Goal: Communication & Community: Participate in discussion

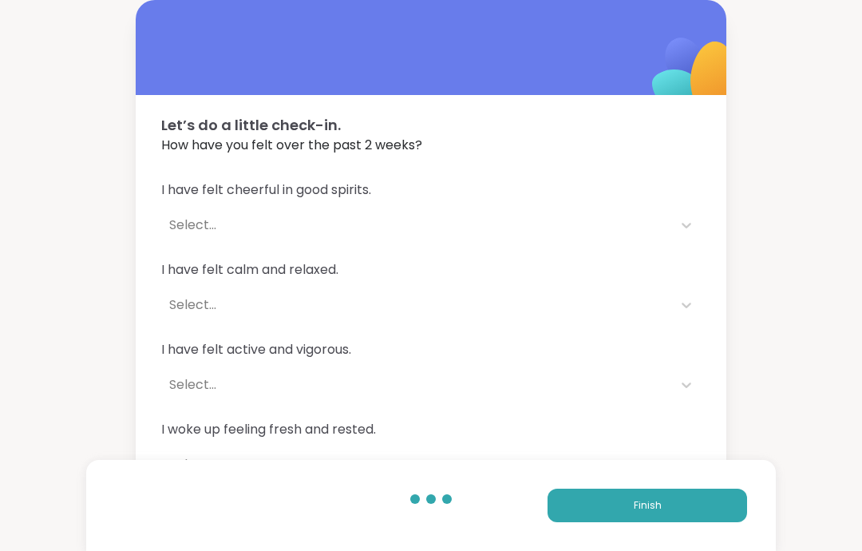
click at [669, 502] on button "Finish" at bounding box center [648, 506] width 200 height 34
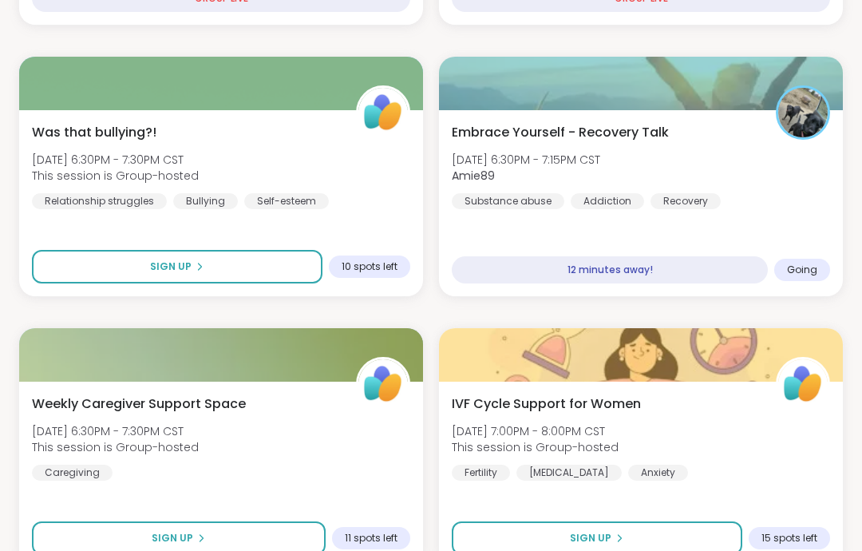
scroll to position [1064, 0]
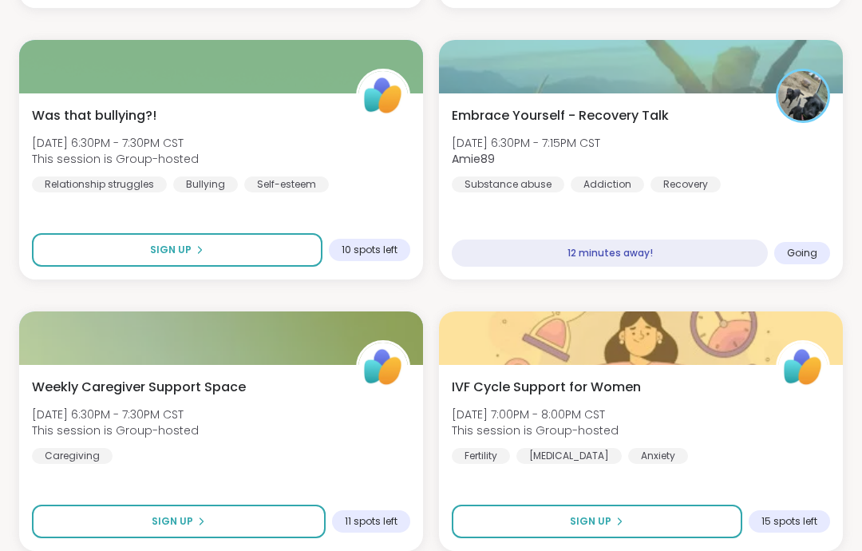
click at [810, 172] on div "Embrace Yourself - Recovery Talk [DATE] 6:30PM - 7:15PM CST Amie89 Substance ab…" at bounding box center [641, 149] width 378 height 86
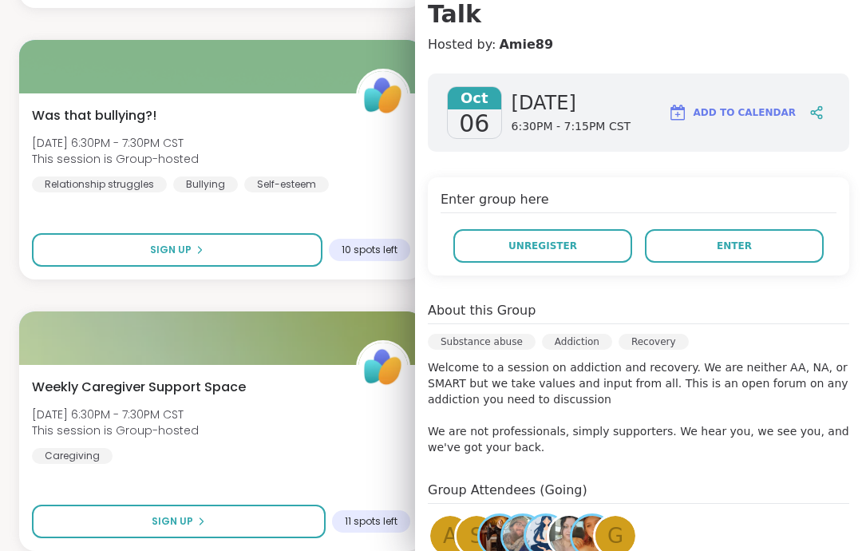
scroll to position [190, 0]
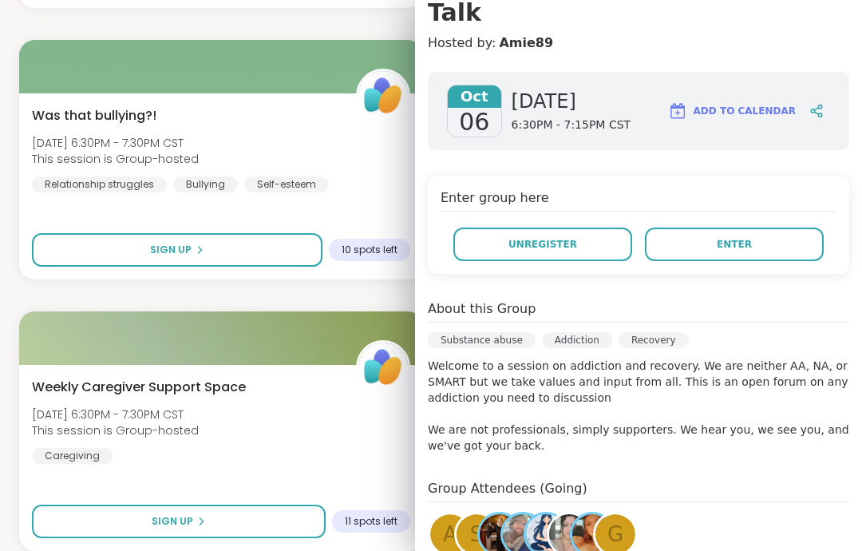
click at [801, 228] on button "Enter" at bounding box center [734, 245] width 179 height 34
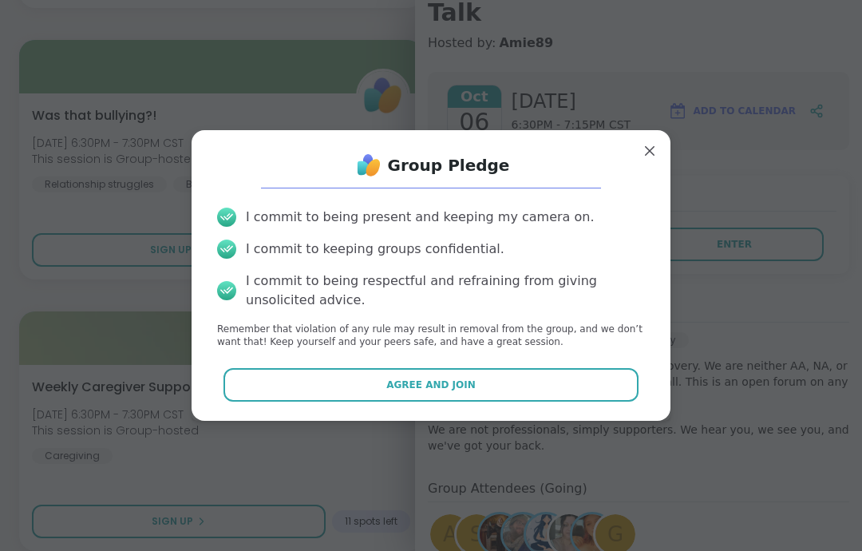
click at [581, 402] on button "Agree and Join" at bounding box center [432, 385] width 416 height 34
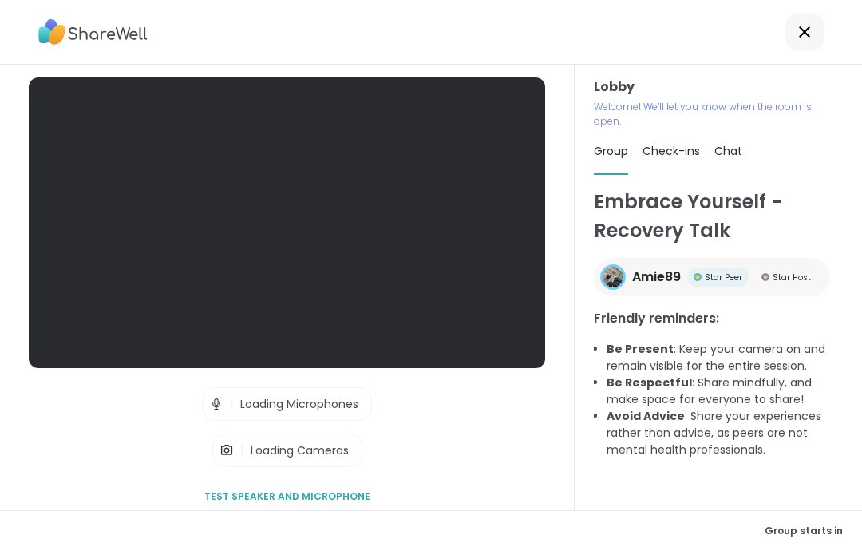
scroll to position [64, 0]
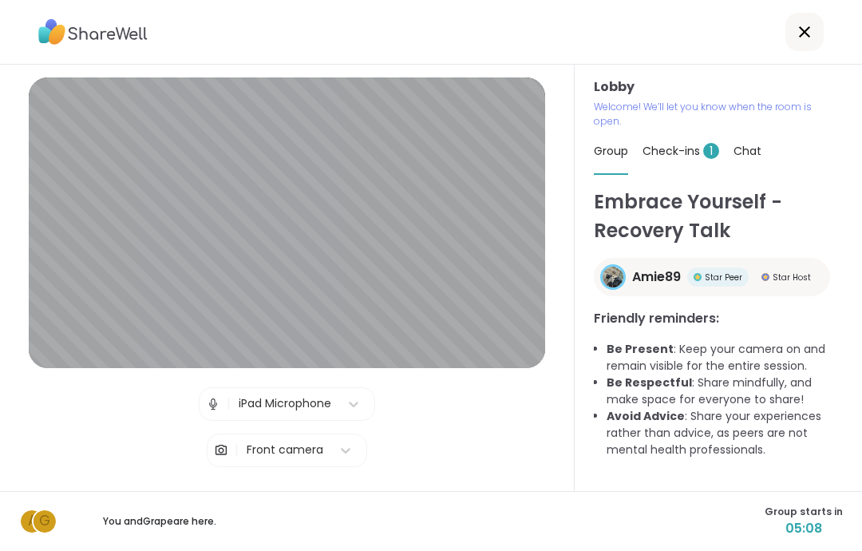
click at [685, 129] on div "Check-ins 1" at bounding box center [681, 151] width 77 height 45
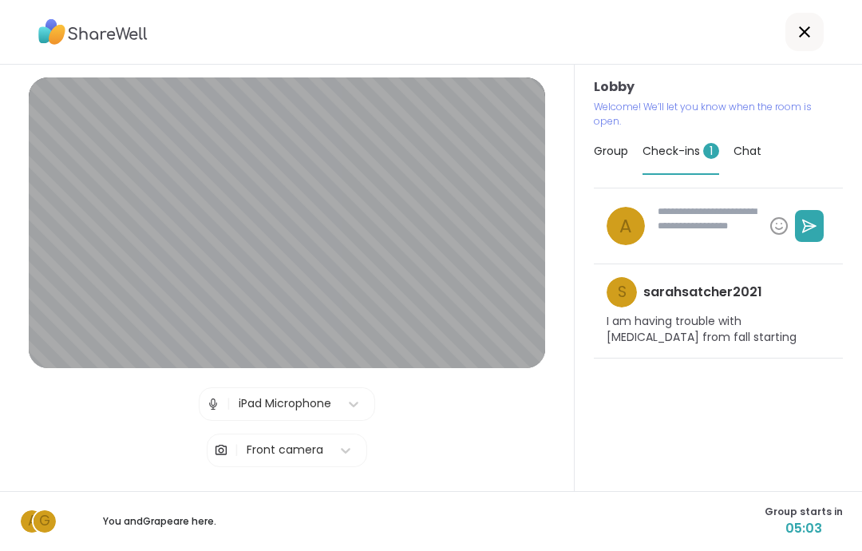
click at [616, 143] on span "Group" at bounding box center [611, 151] width 34 height 16
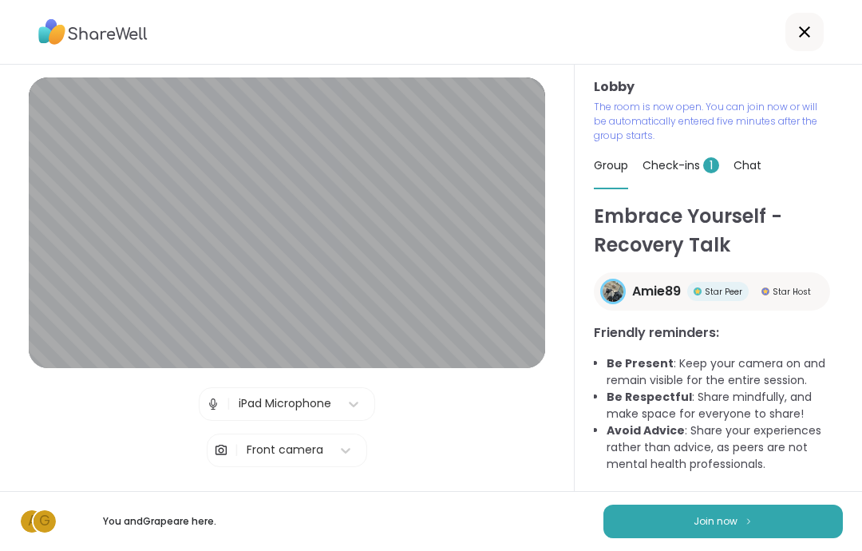
click at [749, 522] on img at bounding box center [749, 521] width 10 height 9
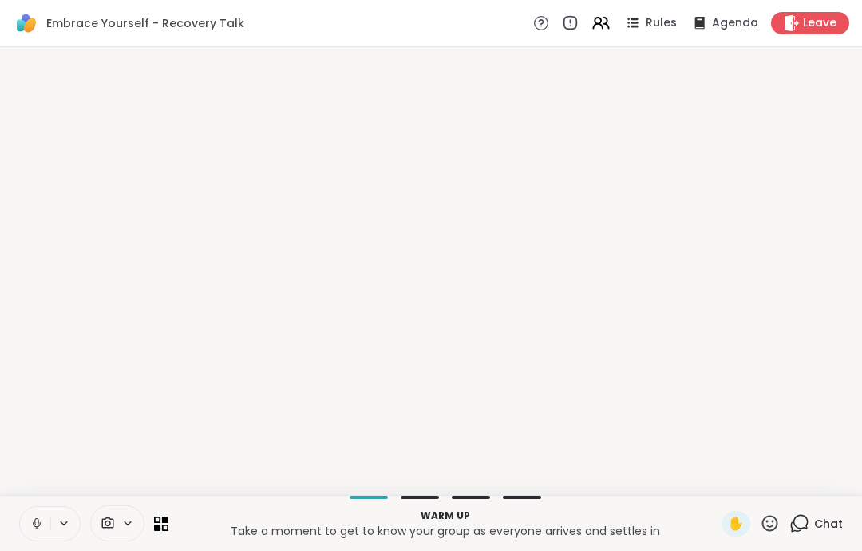
scroll to position [0, 0]
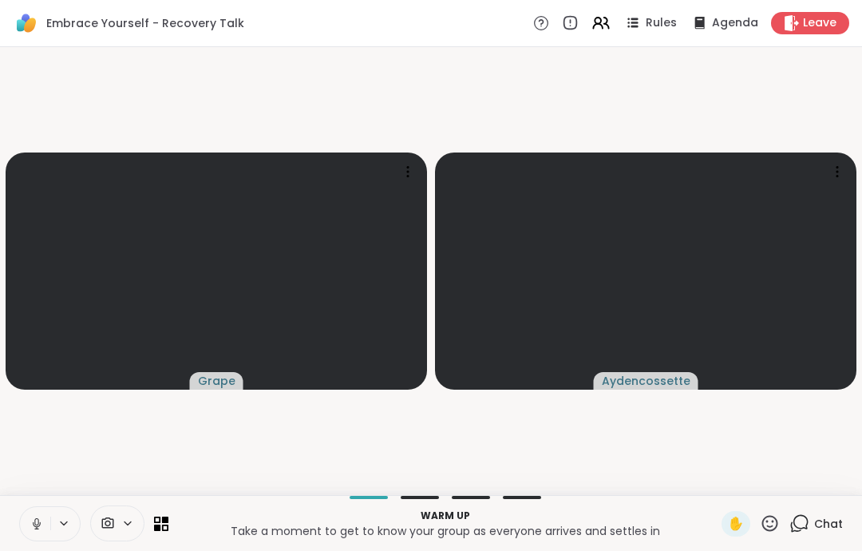
click at [28, 521] on button at bounding box center [35, 524] width 30 height 34
click at [41, 517] on icon at bounding box center [37, 524] width 14 height 14
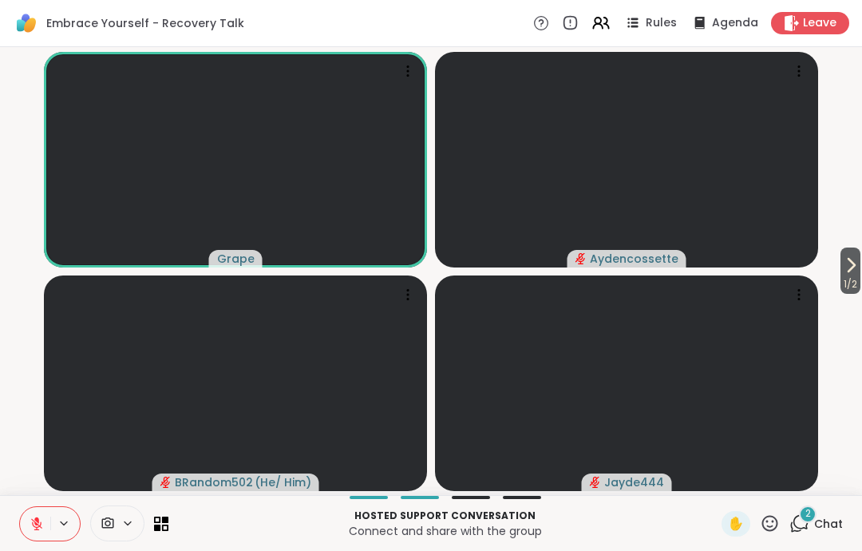
click at [723, 18] on span "Agenda" at bounding box center [735, 23] width 46 height 16
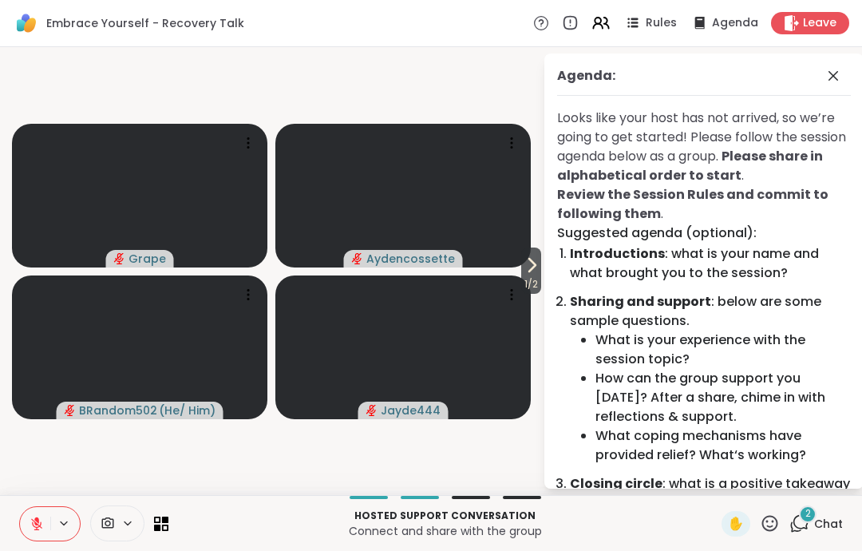
click at [836, 83] on icon at bounding box center [833, 75] width 19 height 19
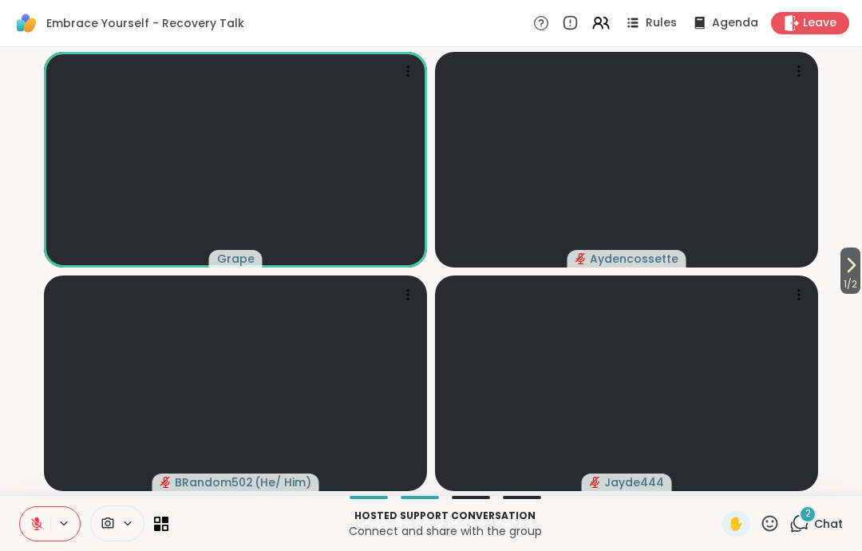
click at [859, 264] on button "1 / 2" at bounding box center [851, 271] width 20 height 46
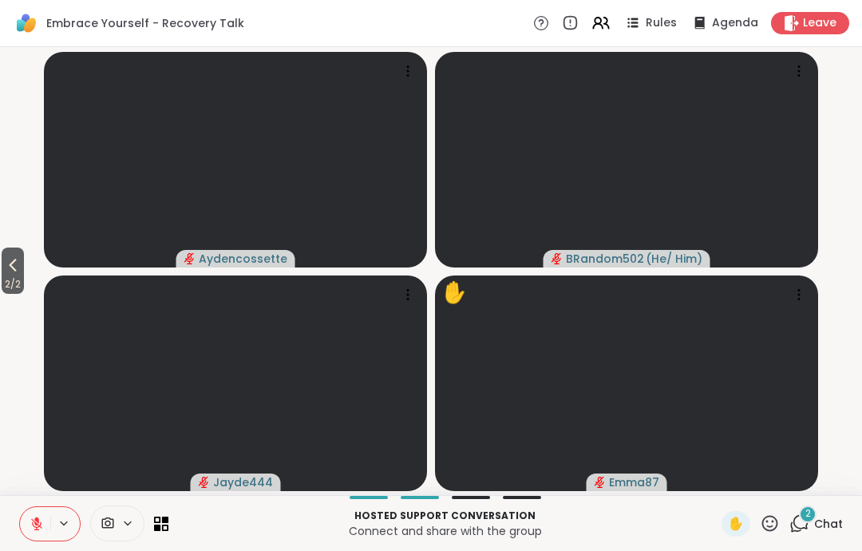
click at [19, 272] on icon at bounding box center [12, 265] width 19 height 19
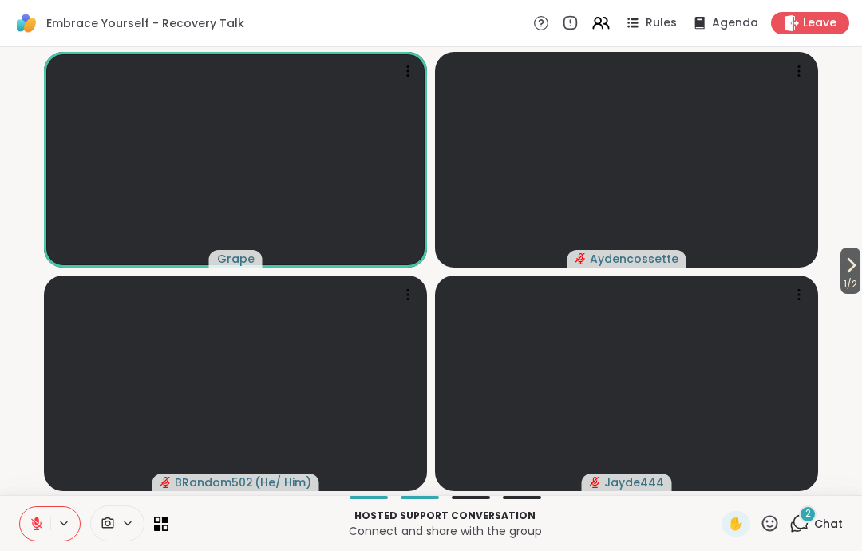
click at [822, 27] on span "Leave" at bounding box center [820, 23] width 34 height 16
click at [849, 271] on icon at bounding box center [852, 265] width 6 height 13
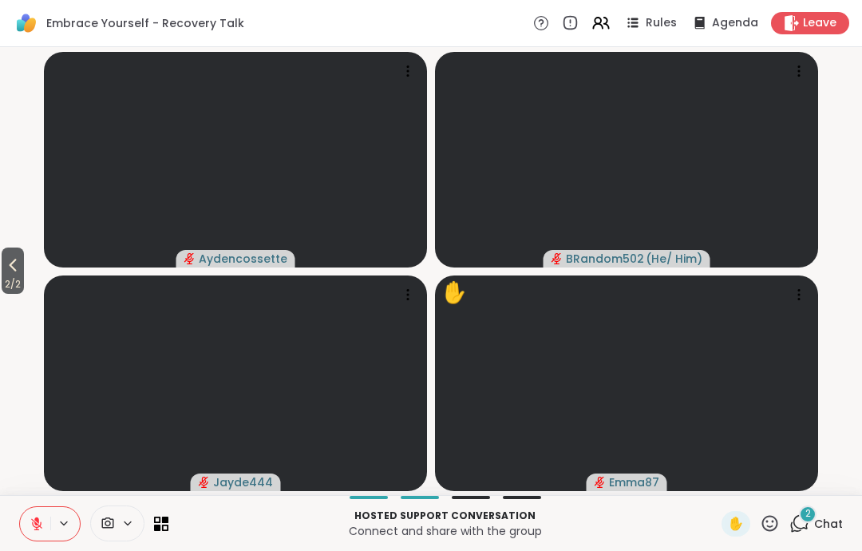
click at [17, 287] on span "2 / 2" at bounding box center [13, 284] width 22 height 19
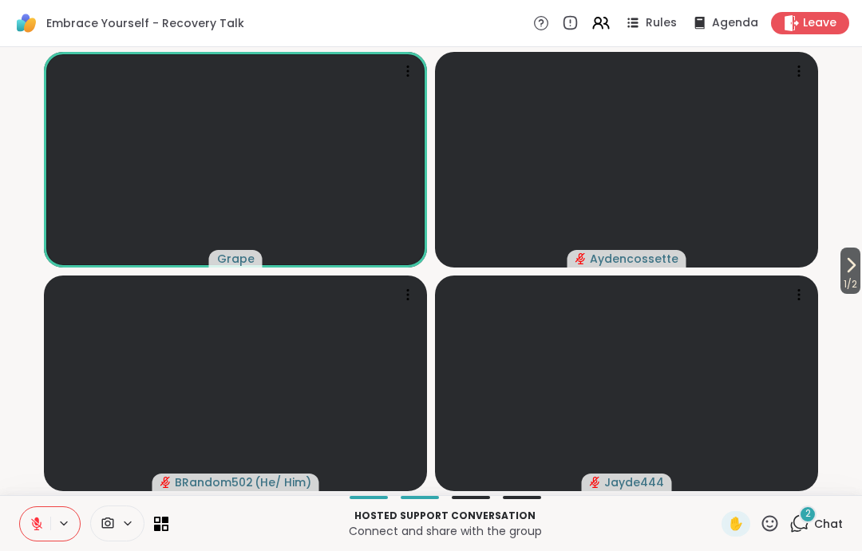
click at [799, 31] on icon at bounding box center [792, 23] width 16 height 16
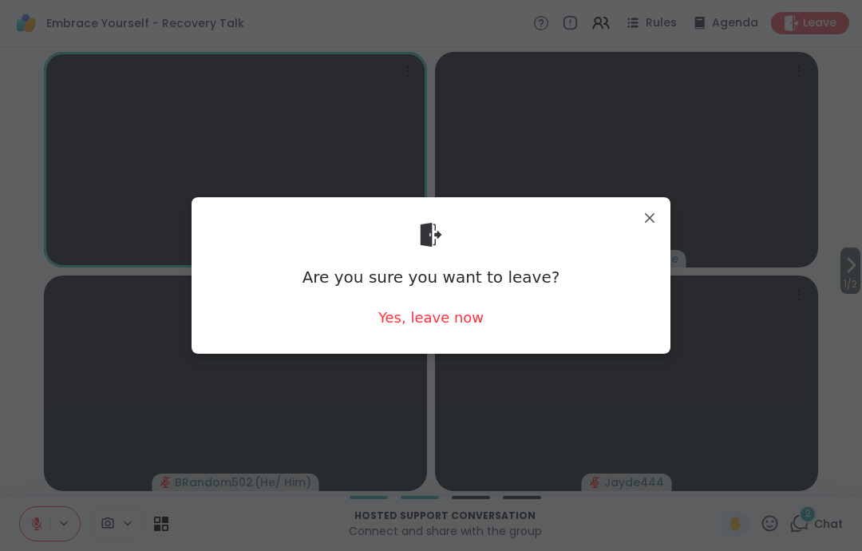
click at [459, 340] on div "Are you sure you want to leave? Yes, leave now" at bounding box center [431, 275] width 454 height 130
click at [458, 340] on div "Are you sure you want to leave? Yes, leave now" at bounding box center [431, 275] width 454 height 130
click at [457, 323] on div "Yes, leave now" at bounding box center [430, 317] width 105 height 20
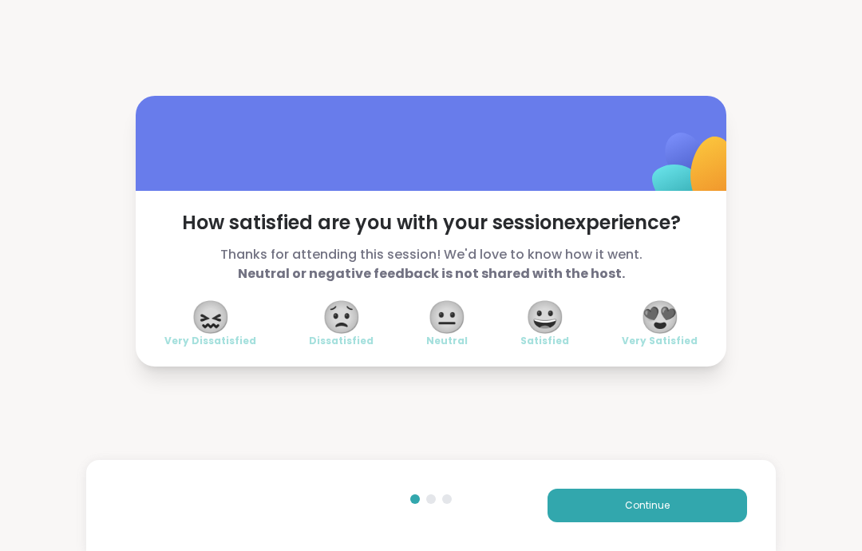
click at [591, 499] on button "Continue" at bounding box center [648, 506] width 200 height 34
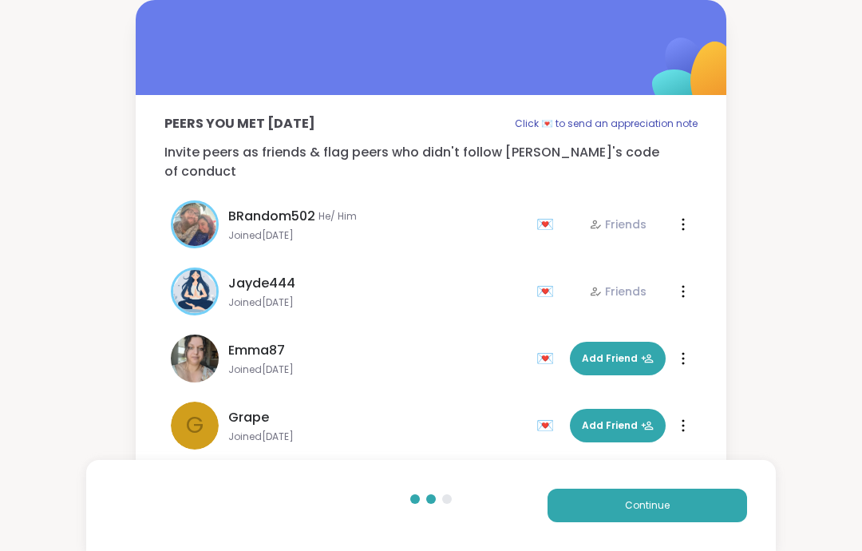
click at [590, 499] on button "Continue" at bounding box center [648, 506] width 200 height 34
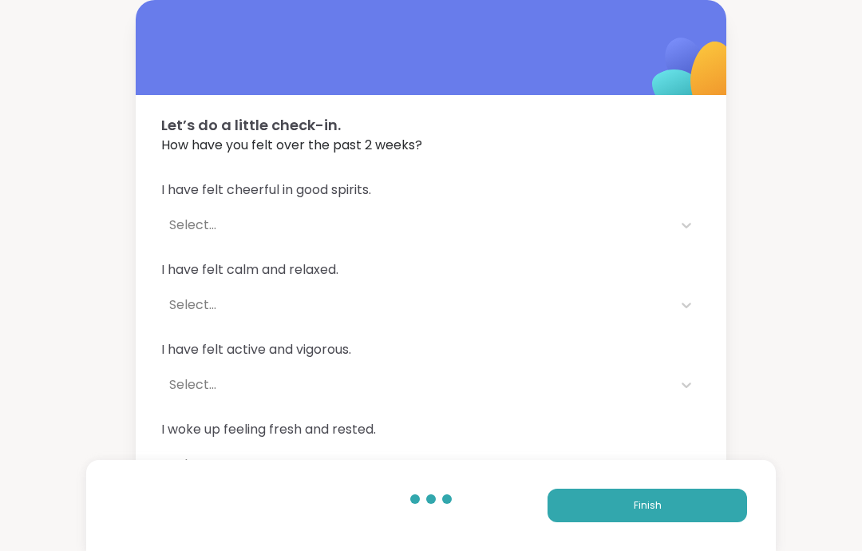
click at [607, 517] on button "Finish" at bounding box center [648, 506] width 200 height 34
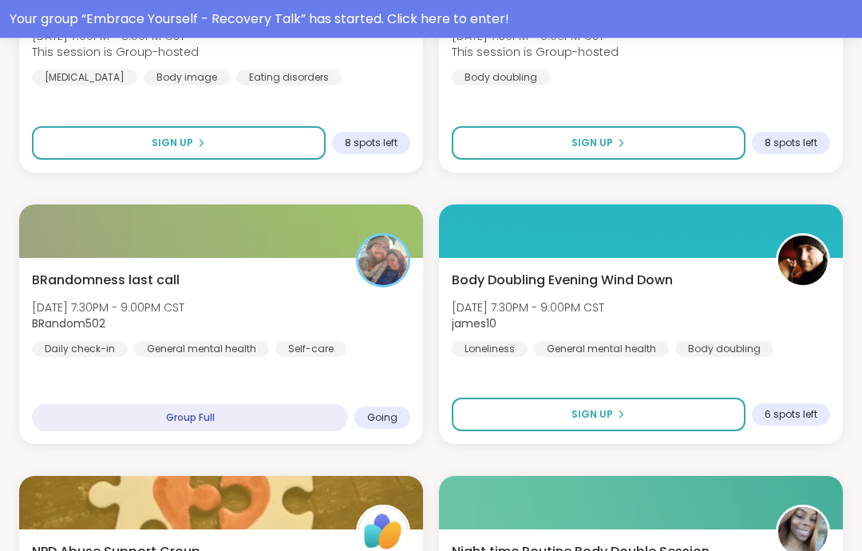
scroll to position [938, 0]
click at [378, 370] on div "BRandomness last call [DATE] 7:30PM - 9:00PM CST BRandom502 Daily check-in Gene…" at bounding box center [221, 351] width 404 height 186
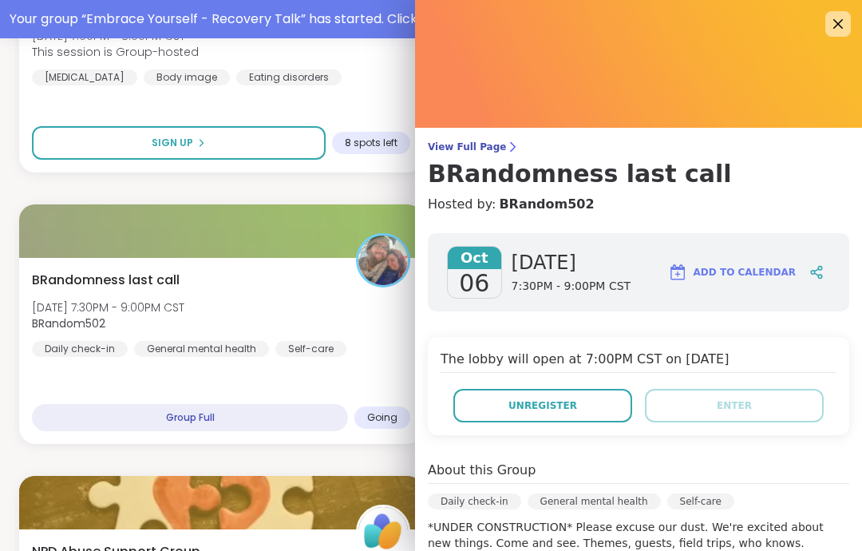
scroll to position [0, 0]
click at [854, 40] on img at bounding box center [638, 64] width 447 height 128
click at [853, 39] on img at bounding box center [638, 64] width 447 height 128
click at [823, 17] on img at bounding box center [638, 64] width 447 height 128
click at [839, 15] on icon at bounding box center [838, 23] width 19 height 19
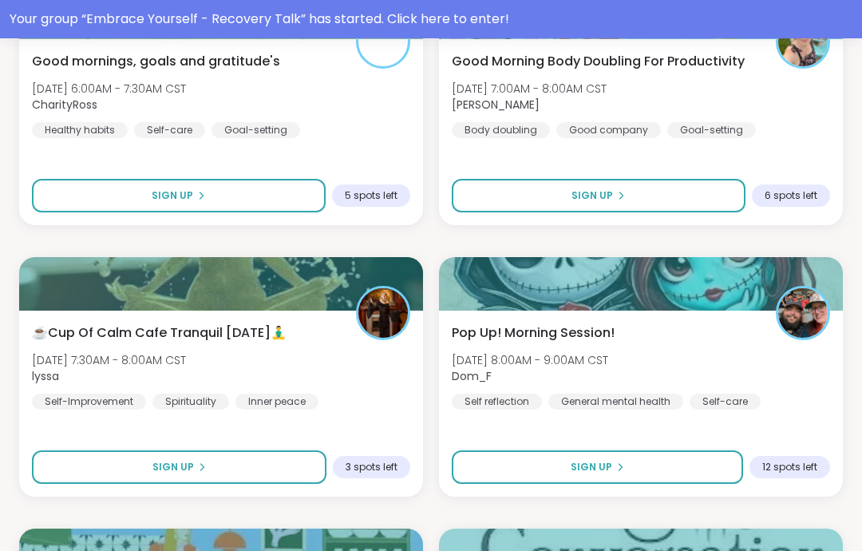
scroll to position [2788, 0]
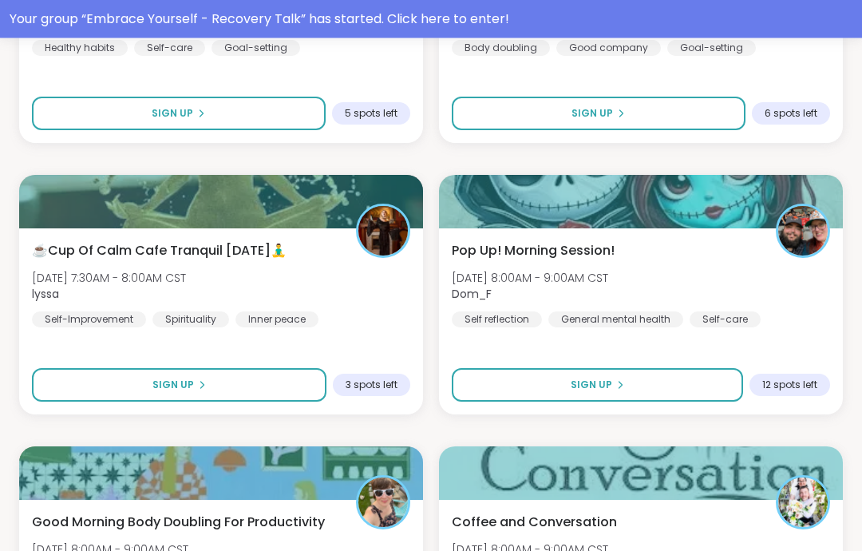
click at [727, 378] on button "Sign Up" at bounding box center [597, 386] width 291 height 34
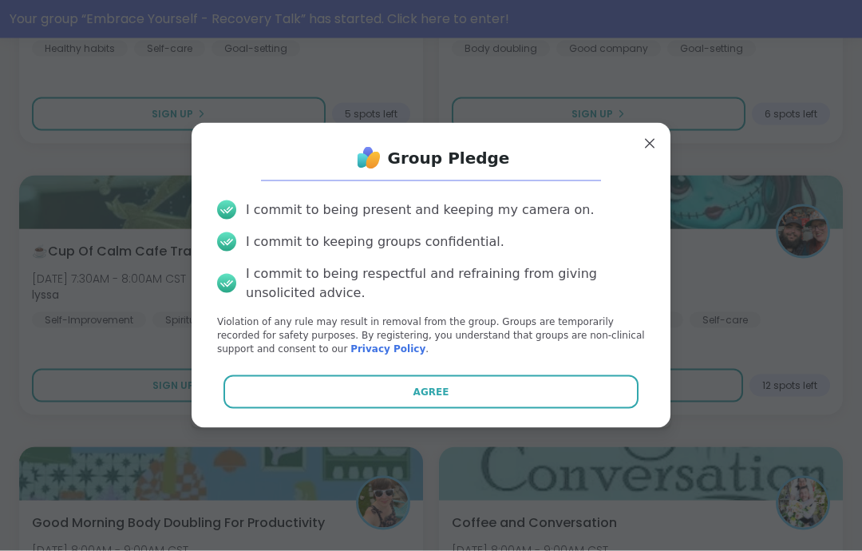
scroll to position [2868, 0]
click at [513, 409] on button "Agree" at bounding box center [432, 392] width 416 height 34
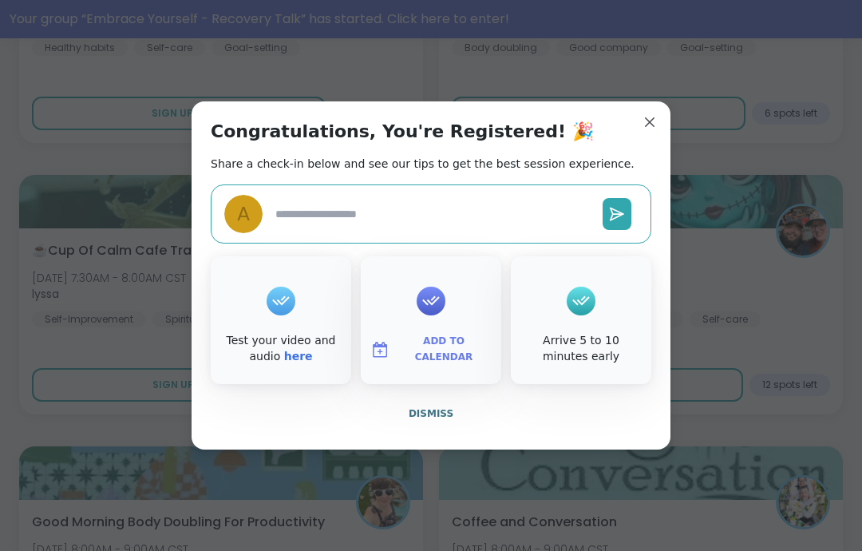
type textarea "*"
click at [467, 430] on button "Dismiss" at bounding box center [431, 414] width 441 height 34
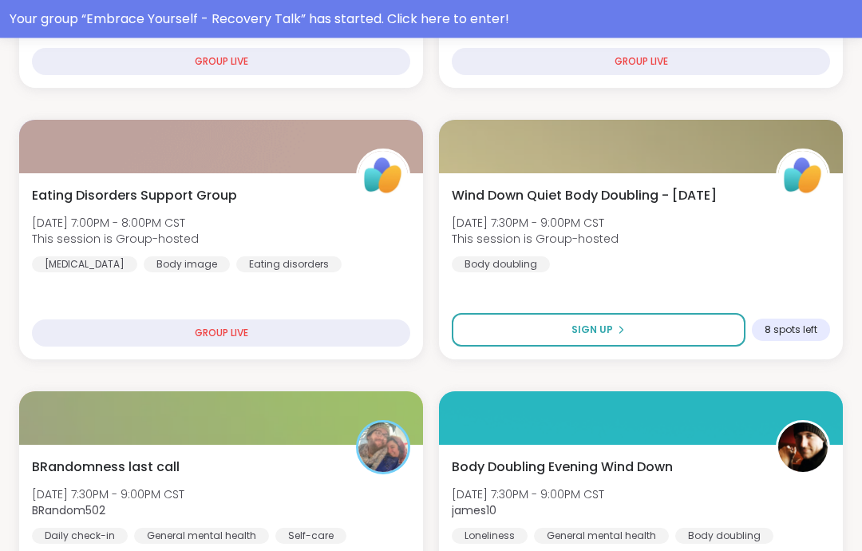
scroll to position [482, 0]
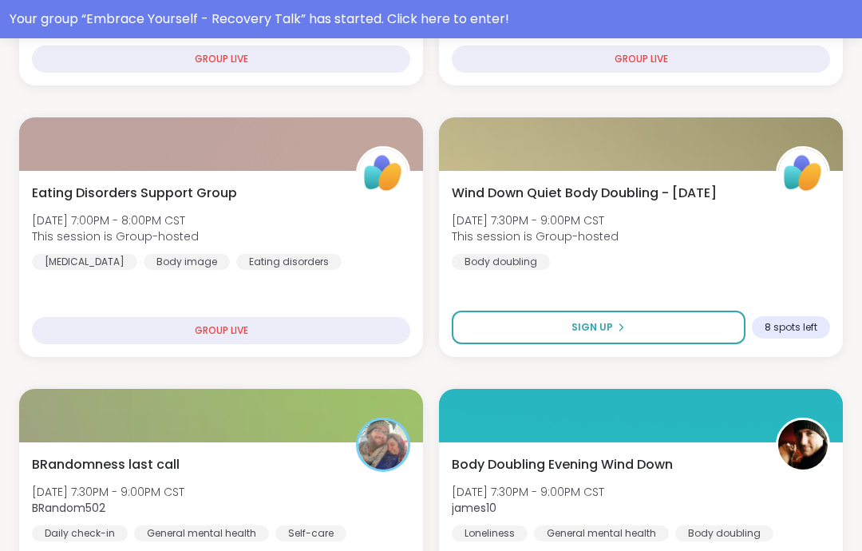
click at [83, 462] on span "BRandomness last call" at bounding box center [106, 464] width 148 height 19
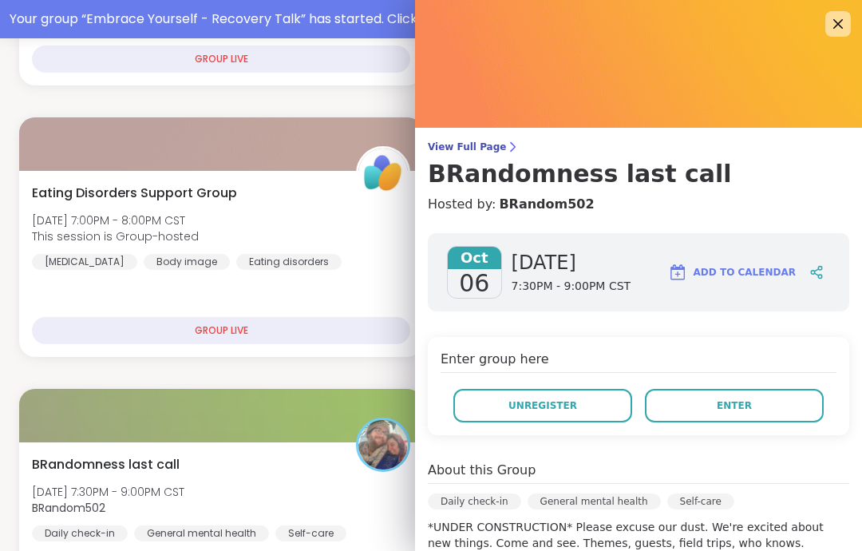
scroll to position [-1, 0]
click at [457, 150] on span "View Full Page" at bounding box center [639, 147] width 422 height 13
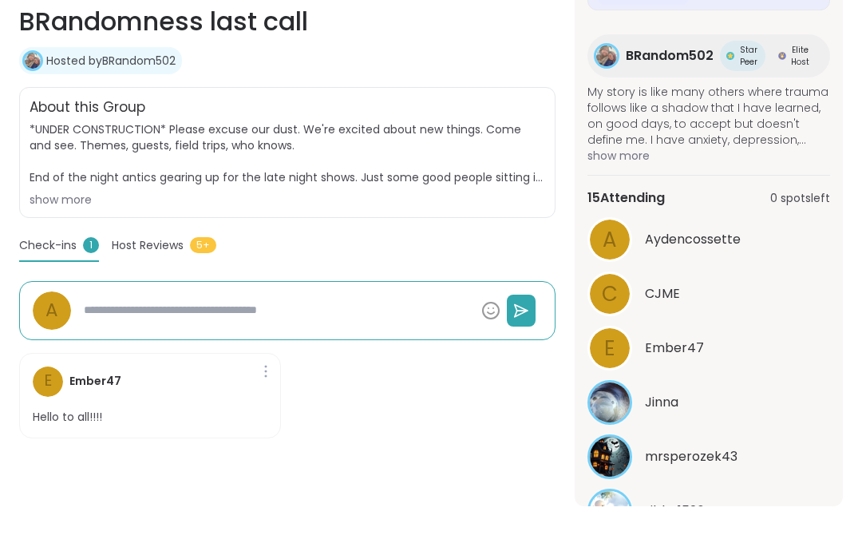
scroll to position [245, 0]
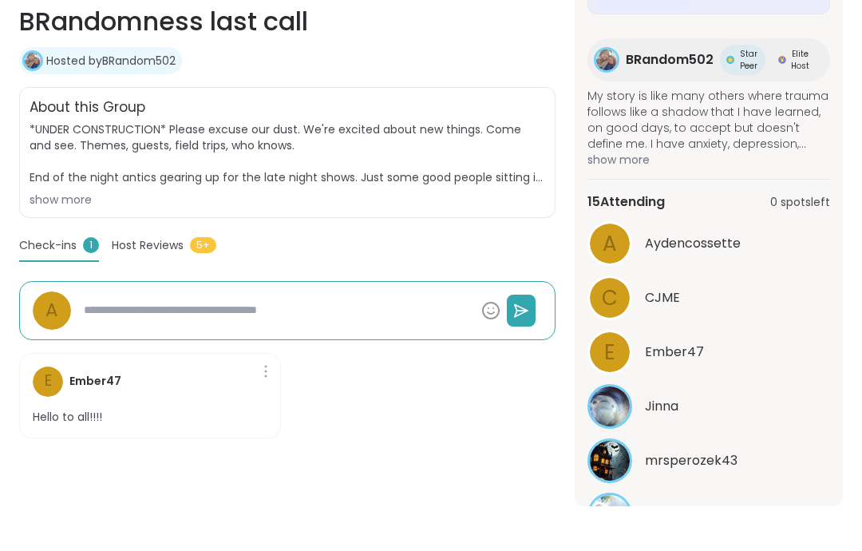
click at [660, 343] on span "Ember47" at bounding box center [674, 352] width 59 height 19
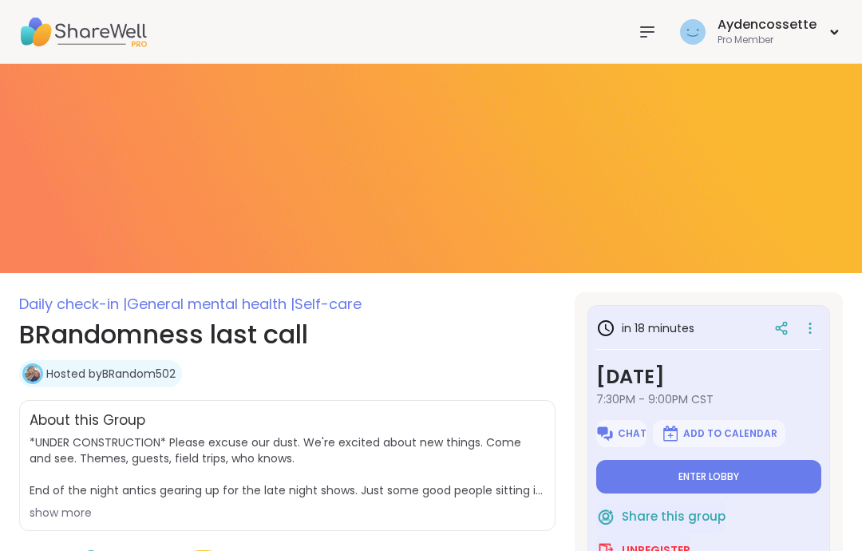
scroll to position [0, 0]
click at [649, 474] on button "Enter lobby" at bounding box center [708, 477] width 225 height 34
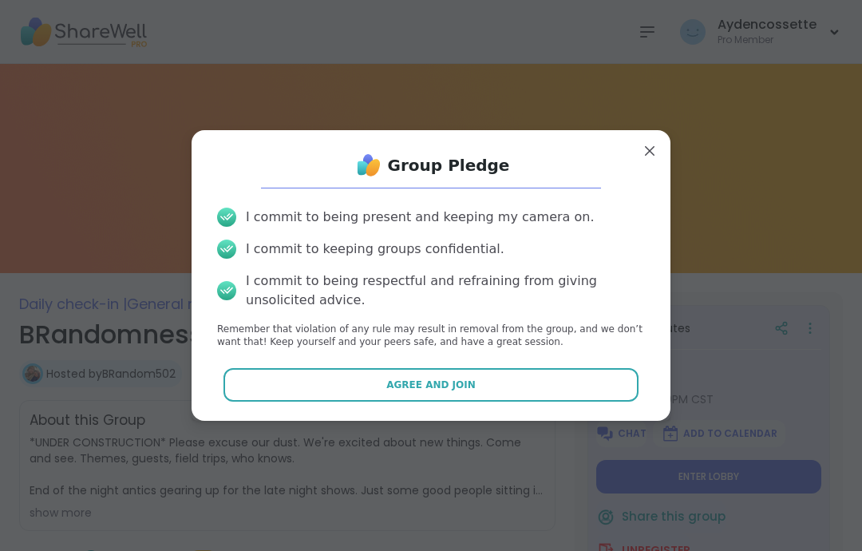
click at [442, 389] on span "Agree and Join" at bounding box center [430, 385] width 89 height 14
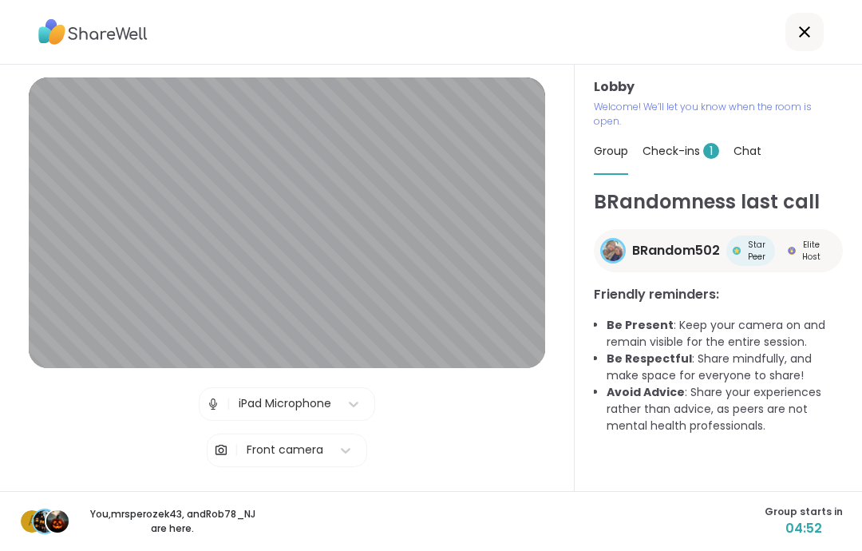
click at [677, 159] on div "Check-ins 1" at bounding box center [681, 151] width 77 height 45
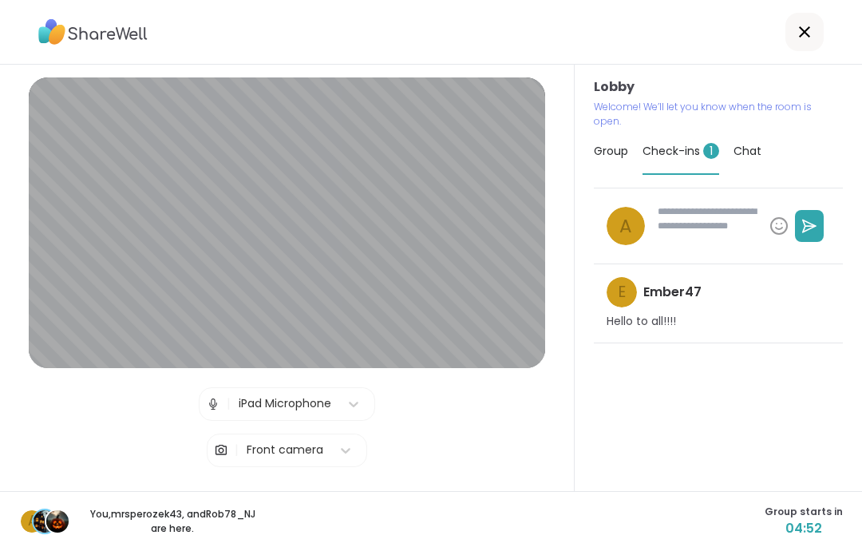
type textarea "*"
click at [609, 144] on span "Group" at bounding box center [611, 151] width 34 height 16
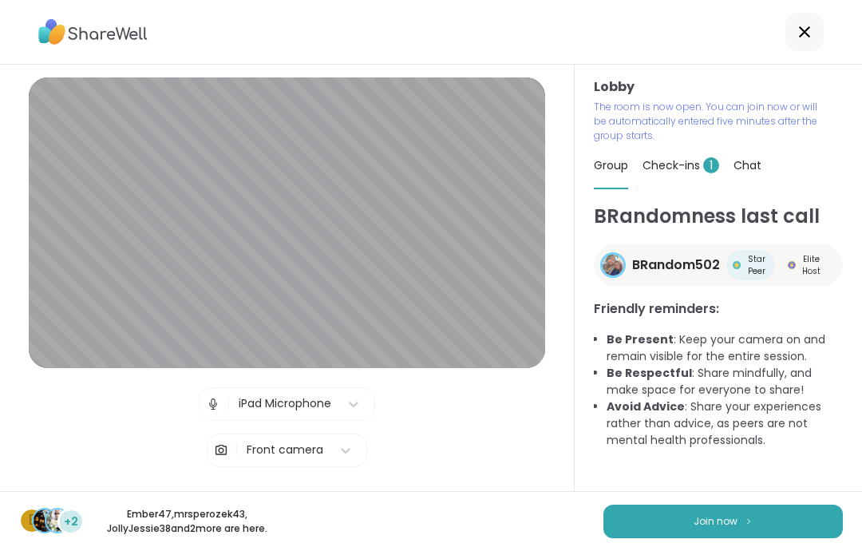
click at [670, 510] on button "Join now" at bounding box center [724, 522] width 240 height 34
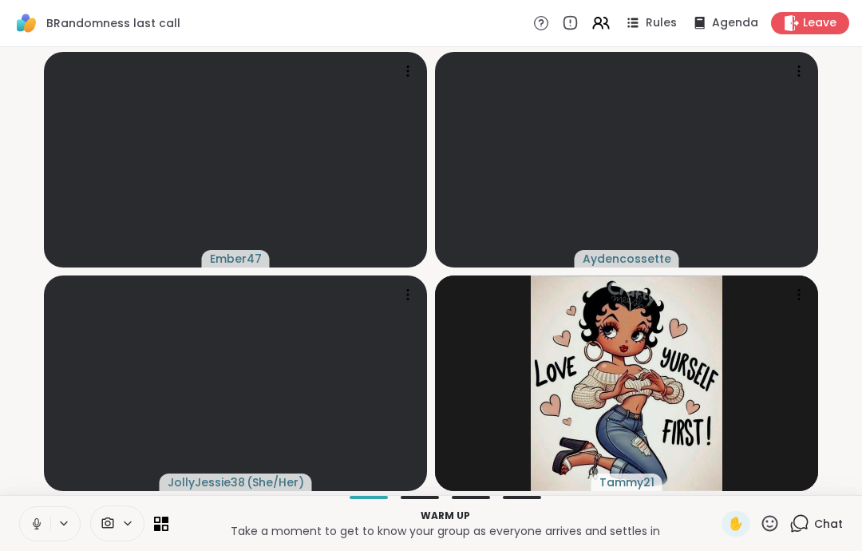
click at [28, 499] on div "Warm up Take a moment to get to know your group as everyone arrives and settles…" at bounding box center [431, 523] width 862 height 56
click at [24, 525] on button at bounding box center [35, 524] width 30 height 34
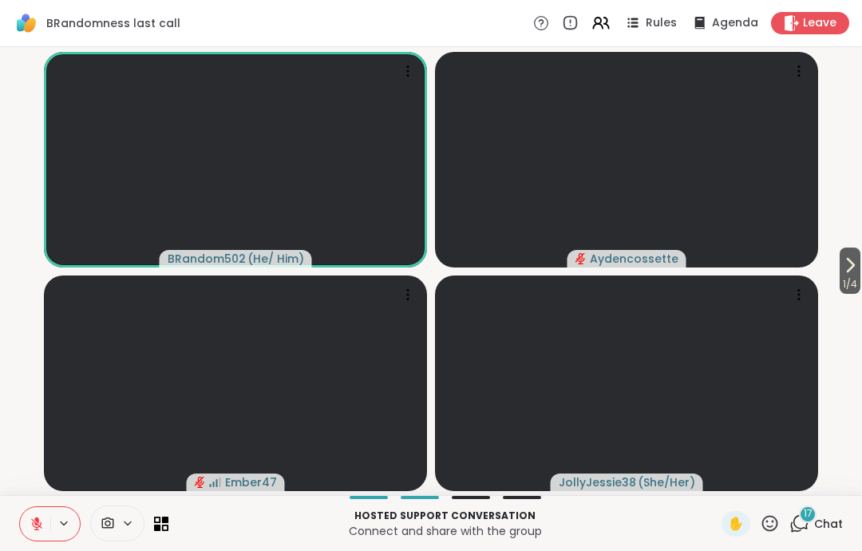
click at [36, 527] on icon at bounding box center [36, 523] width 11 height 11
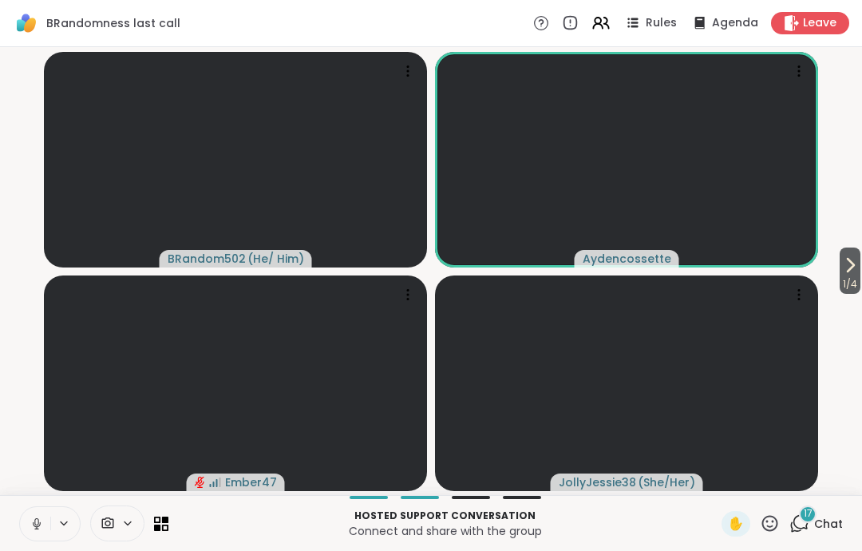
click at [30, 522] on icon at bounding box center [37, 524] width 14 height 14
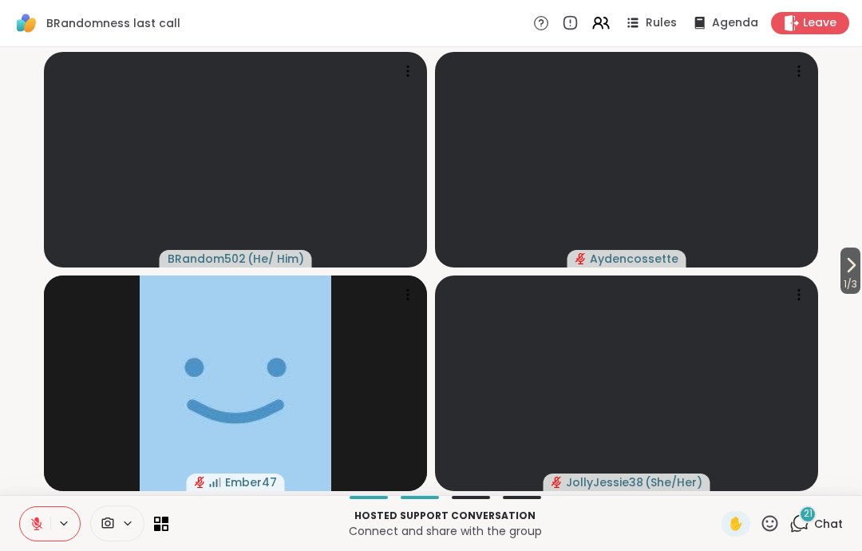
click at [851, 273] on icon at bounding box center [851, 265] width 19 height 19
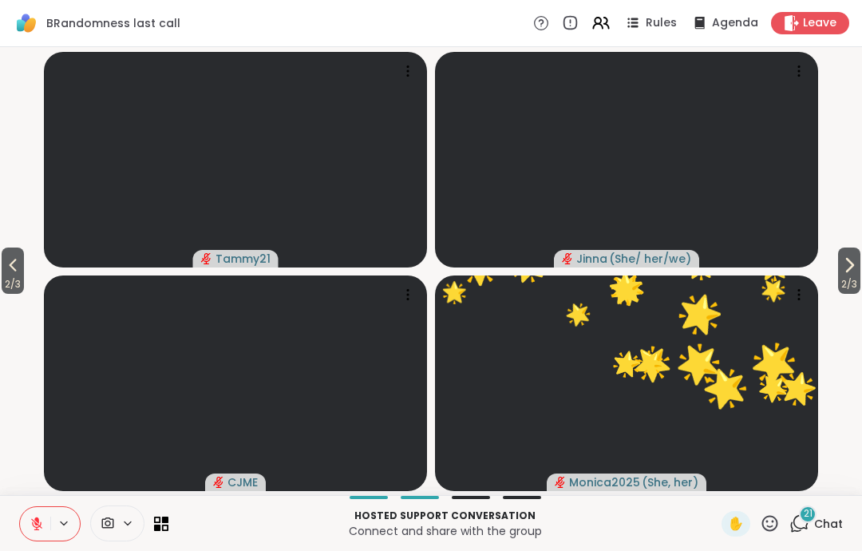
click at [858, 271] on button "2 / 3" at bounding box center [849, 271] width 22 height 46
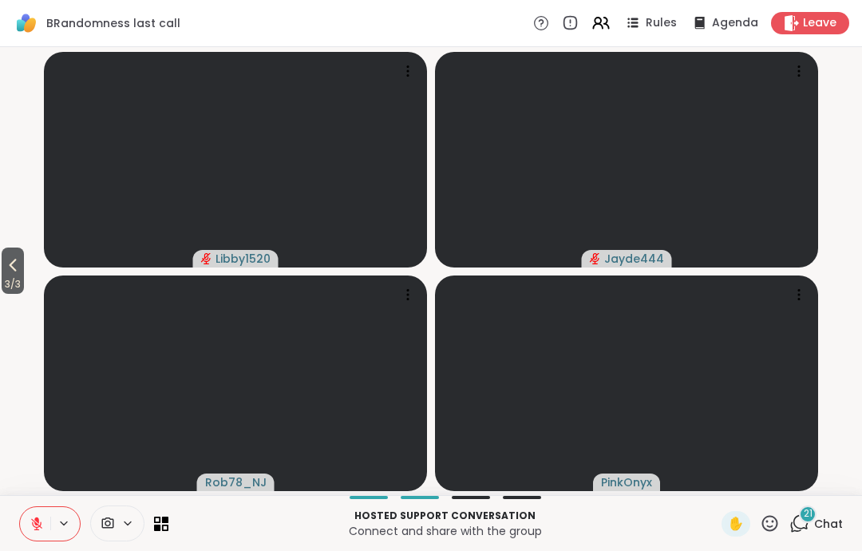
click at [850, 260] on video-player-container "3 / 3 Libby1520 Jayde444 Rob78_NJ PinkOnyx" at bounding box center [431, 270] width 843 height 435
click at [3, 262] on button "3 / 3" at bounding box center [13, 271] width 22 height 46
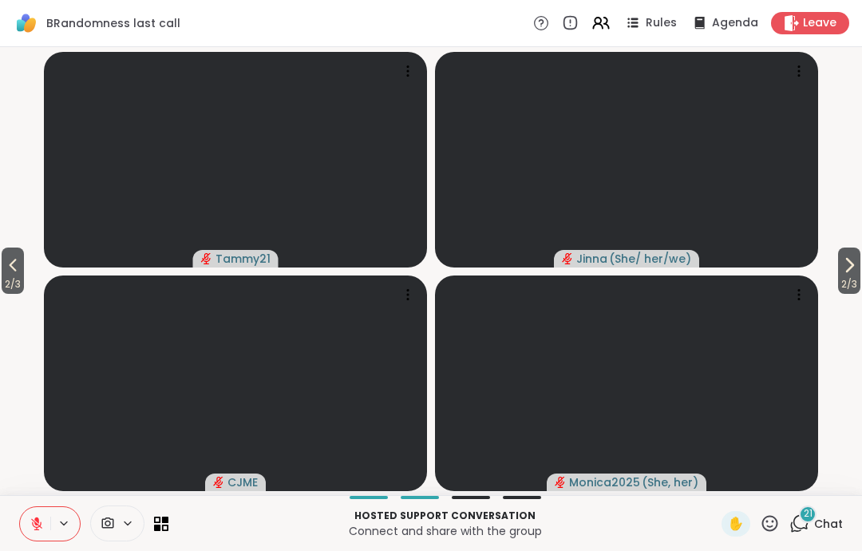
click at [23, 281] on span "2 / 3" at bounding box center [13, 284] width 22 height 19
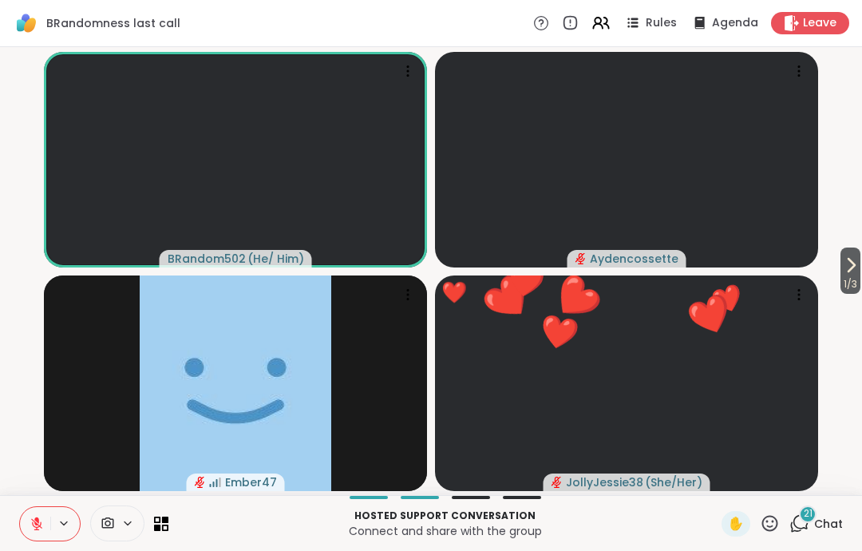
click at [850, 279] on span "1 / 3" at bounding box center [851, 284] width 20 height 19
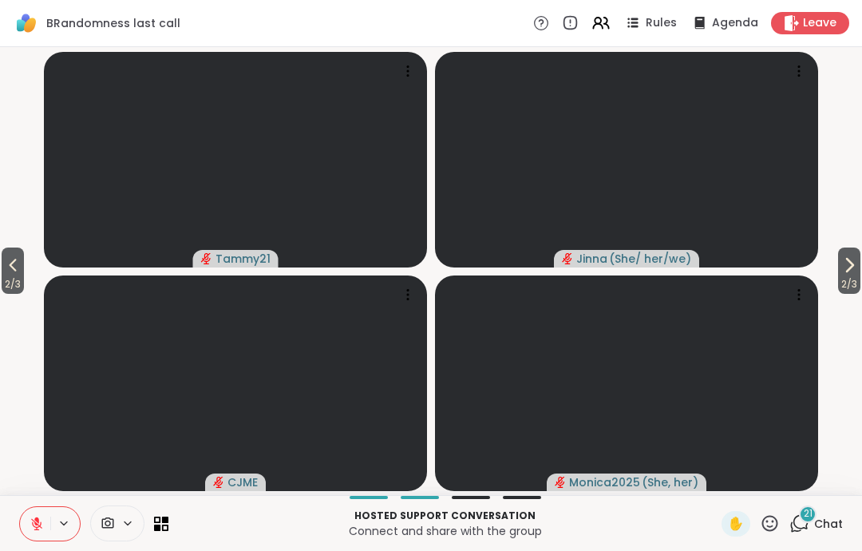
click at [21, 274] on icon at bounding box center [12, 265] width 19 height 19
